Goal: Go to known website: Access a specific website the user already knows

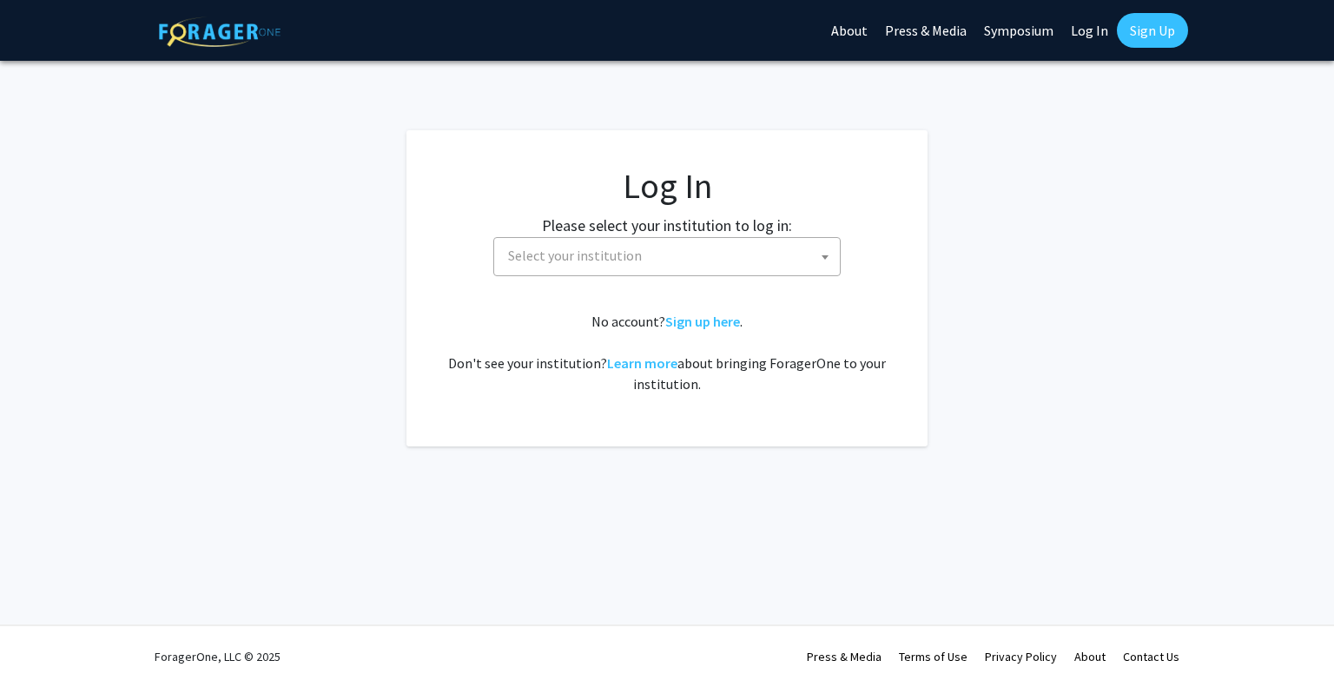
select select
click at [735, 262] on span "Select your institution" at bounding box center [670, 256] width 339 height 36
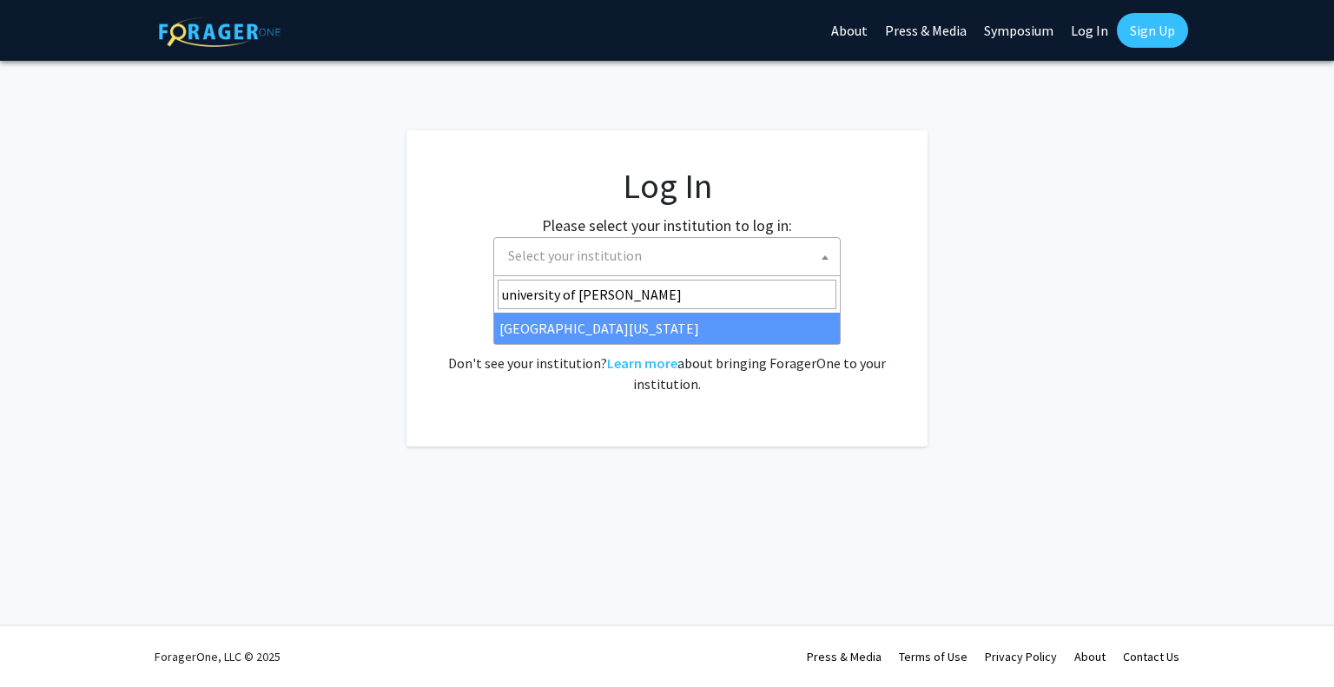
type input "university of ken"
select select "13"
